Goal: Task Accomplishment & Management: Use online tool/utility

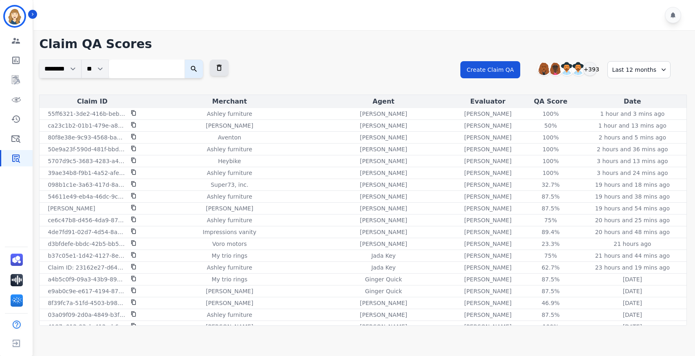
scroll to position [5997, 0]
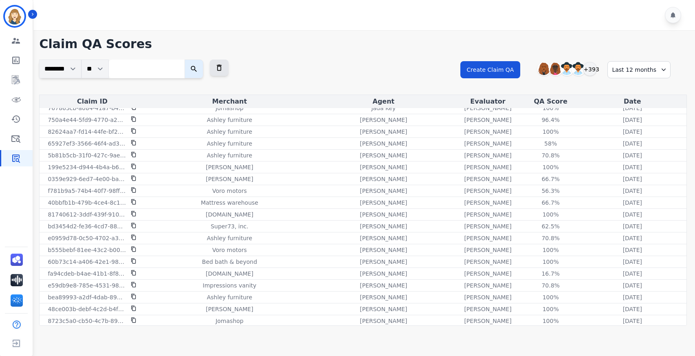
click at [293, 33] on div "**********" at bounding box center [363, 180] width 664 height 300
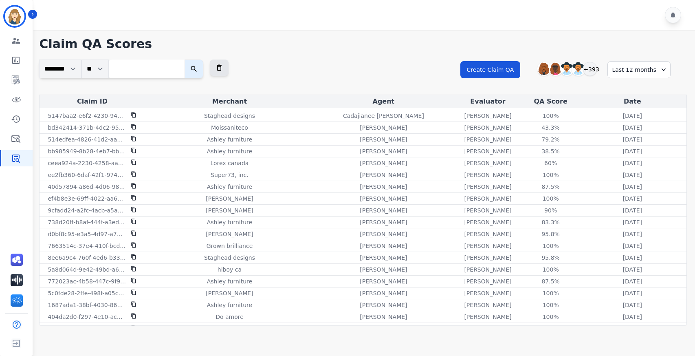
scroll to position [1747, 0]
click at [136, 71] on input "search" at bounding box center [147, 68] width 76 height 19
click at [425, 57] on div "**********" at bounding box center [363, 180] width 664 height 300
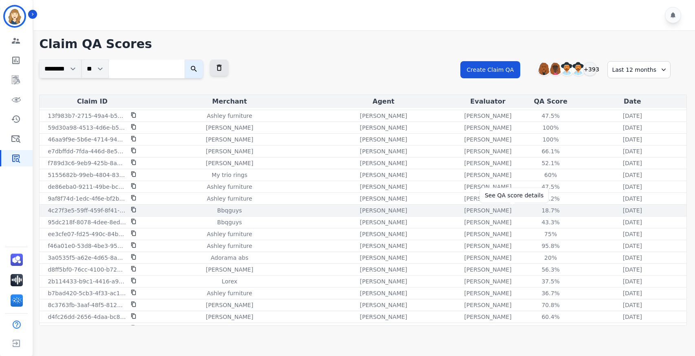
click at [533, 211] on div "18.7%" at bounding box center [551, 210] width 37 height 8
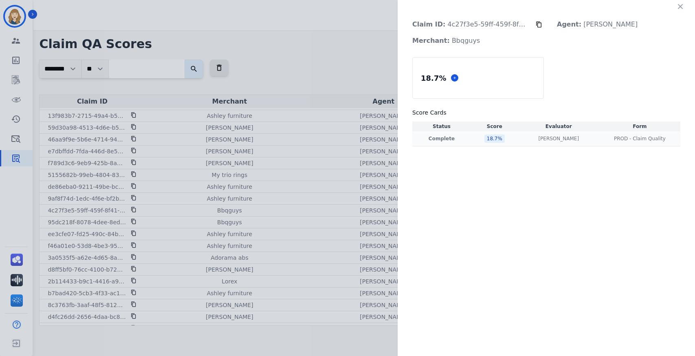
click at [489, 140] on div "18.7 %" at bounding box center [495, 138] width 20 height 8
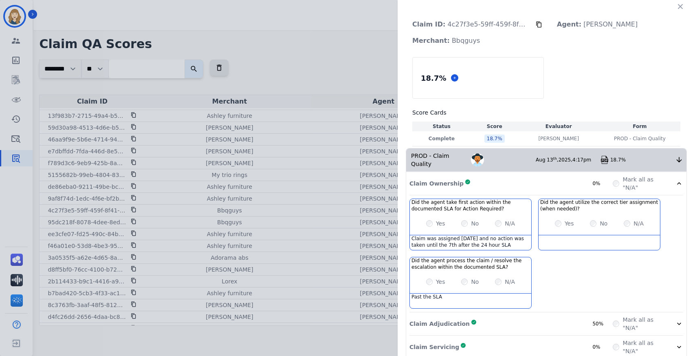
click at [602, 161] on img at bounding box center [605, 160] width 8 height 8
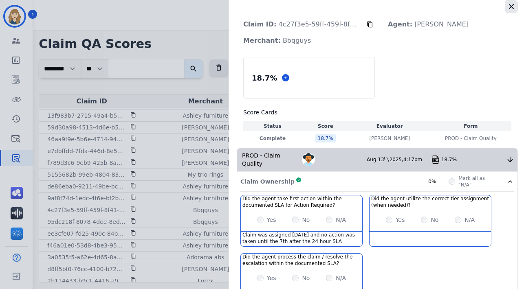
click at [509, 6] on icon "button" at bounding box center [511, 6] width 5 height 5
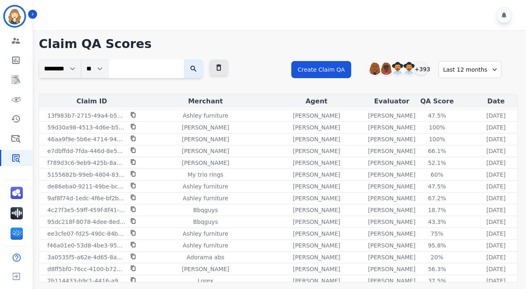
scroll to position [445, 0]
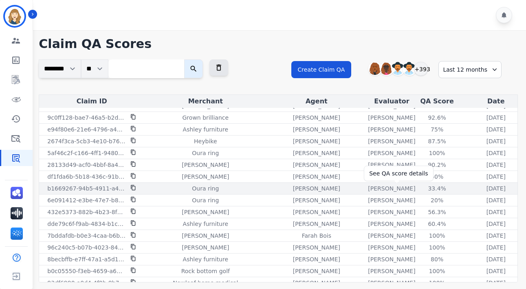
click at [419, 187] on div "33.4%" at bounding box center [437, 189] width 37 height 8
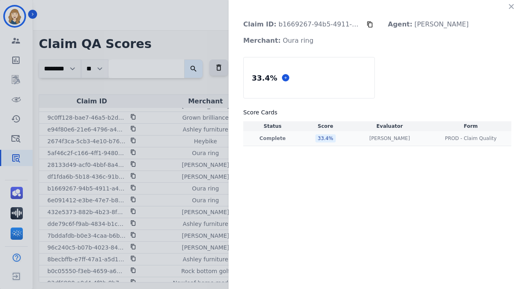
click at [329, 141] on div "33.4 %" at bounding box center [325, 138] width 20 height 8
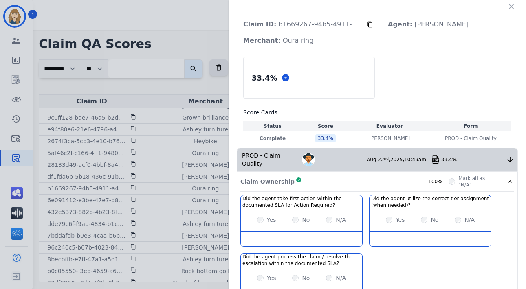
click at [433, 161] on img at bounding box center [436, 160] width 8 height 8
